Goal: Transaction & Acquisition: Purchase product/service

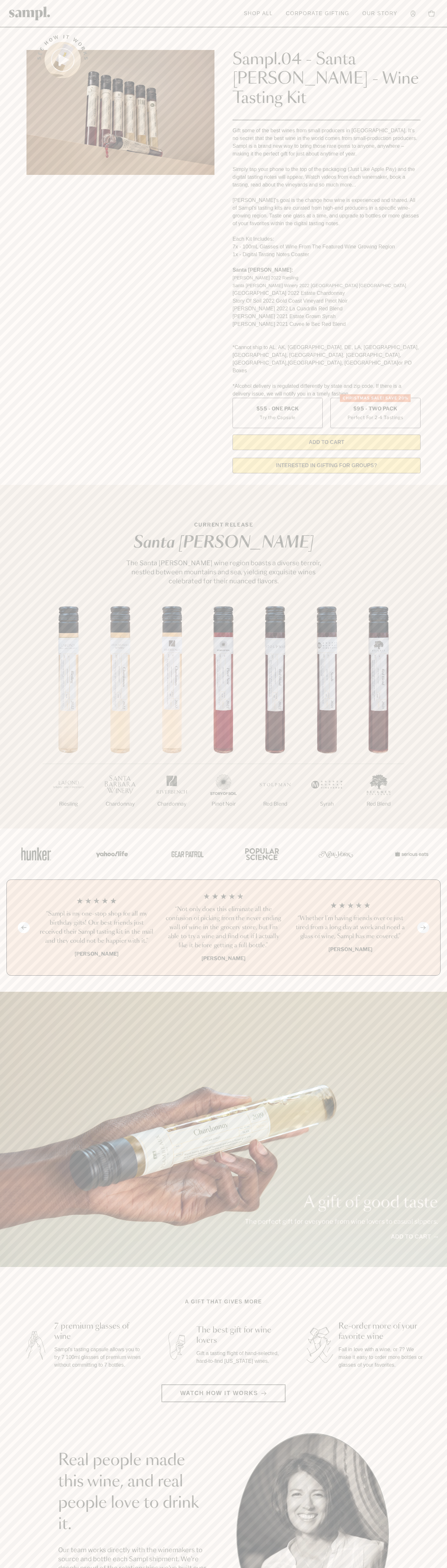
click at [90, 9] on header "Toggle navigation menu Shop All Corporate Gifting Our Story Account Story Shop …" at bounding box center [224, 13] width 447 height 27
click at [428, 555] on section "CURRENT RELEASE Santa Barbara The Santa Barbara wine region boasts a diverse te…" at bounding box center [224, 657] width 447 height 343
click at [24, 1567] on html "Skip to main content Toggle navigation menu Shop All Corporate Gifting Our Stor…" at bounding box center [224, 1304] width 447 height 2608
click at [25, 1202] on div "A gift of good taste The perfect gift for everyone from wine lovers to casual s…" at bounding box center [224, 1129] width 447 height 275
